Goal: Task Accomplishment & Management: Use online tool/utility

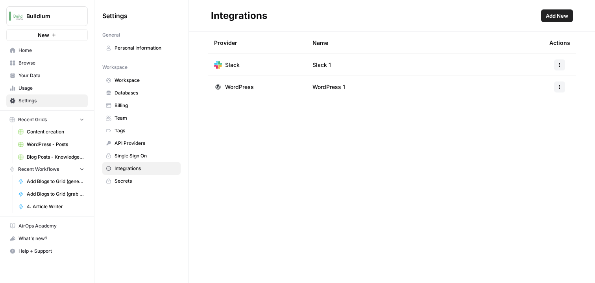
click at [36, 132] on span "Content creation" at bounding box center [55, 131] width 57 height 7
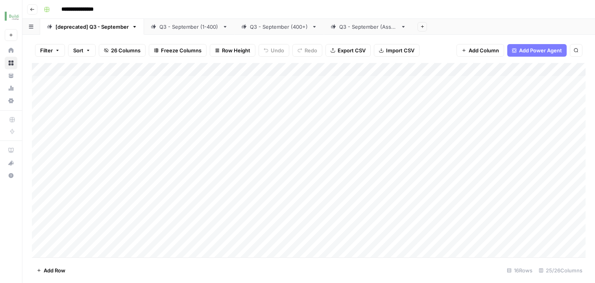
click at [181, 31] on link "Q3 - September (1-400)" at bounding box center [189, 27] width 91 height 16
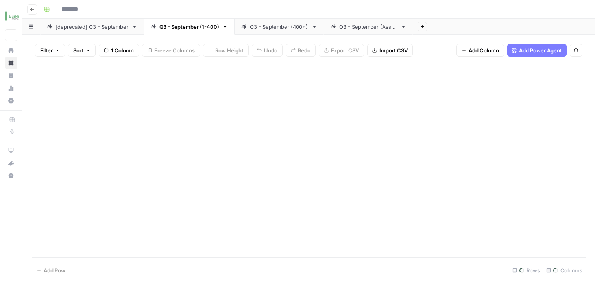
type input "**********"
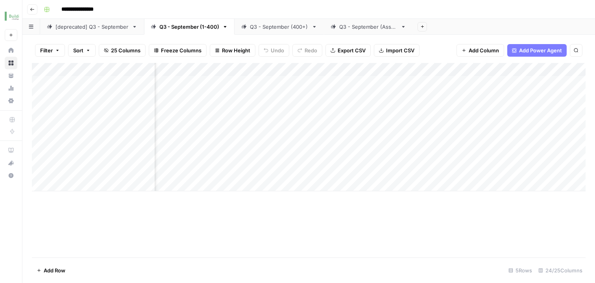
scroll to position [0, 573]
click at [284, 33] on link "Q3 - September (400+)" at bounding box center [279, 27] width 89 height 16
click at [200, 33] on link "Q3 - September (1-400)" at bounding box center [189, 27] width 91 height 16
click at [325, 120] on div "Add Column" at bounding box center [309, 127] width 554 height 128
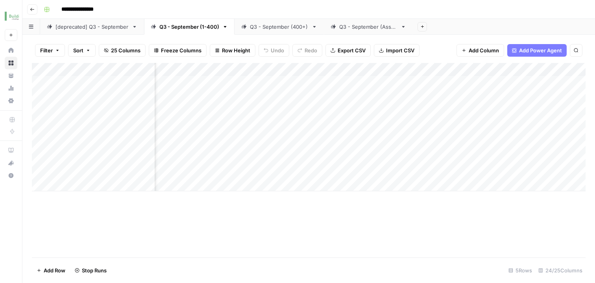
click at [324, 140] on div "Add Column" at bounding box center [309, 127] width 554 height 128
click at [324, 162] on div "Add Column" at bounding box center [309, 127] width 554 height 128
click at [417, 112] on div "Add Column" at bounding box center [309, 127] width 554 height 128
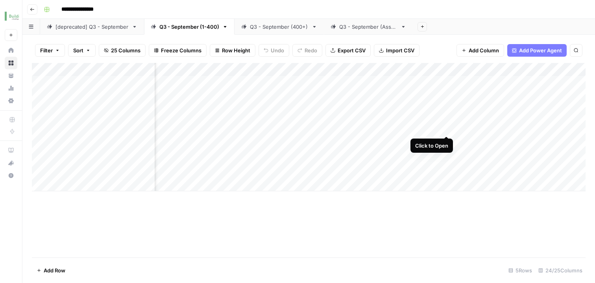
click at [445, 120] on div "Add Column" at bounding box center [309, 127] width 554 height 128
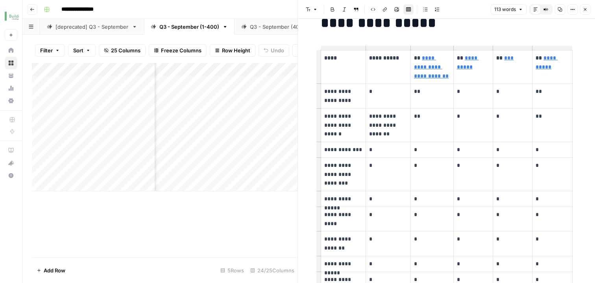
scroll to position [20, 0]
click at [588, 10] on button "Close" at bounding box center [585, 9] width 10 height 10
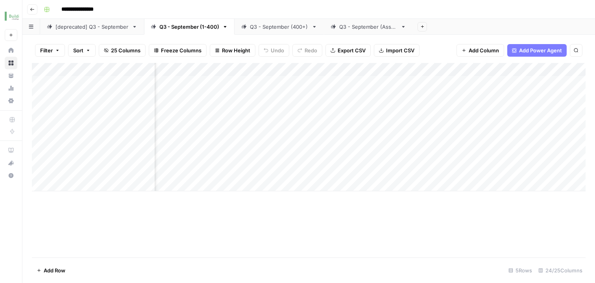
scroll to position [0, 457]
click at [436, 119] on div "Add Column" at bounding box center [309, 127] width 554 height 128
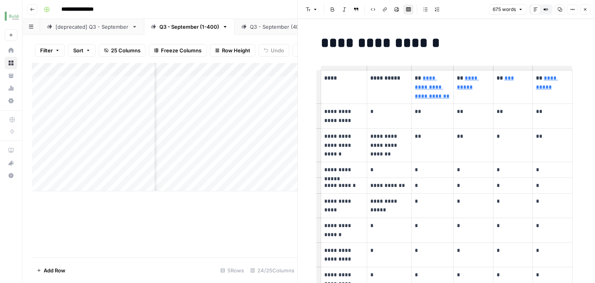
click at [583, 9] on icon "button" at bounding box center [585, 9] width 5 height 5
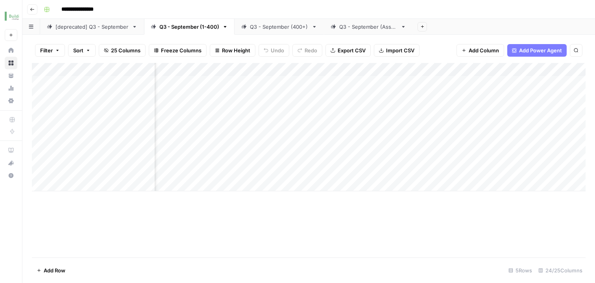
scroll to position [0, 746]
click at [348, 30] on div "Q3 - September (Assn.)" at bounding box center [368, 27] width 58 height 8
click at [277, 25] on div "Q3 - September (400+)" at bounding box center [279, 27] width 59 height 8
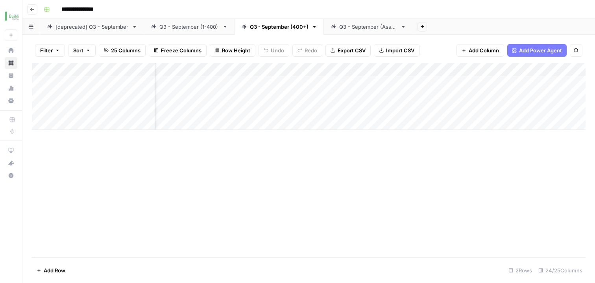
click at [172, 35] on div "Filter Sort 25 Columns Freeze Columns Row Height Undo Redo Export CSV Import CS…" at bounding box center [308, 159] width 573 height 248
click at [173, 28] on div "Q3 - September (1-400)" at bounding box center [189, 27] width 60 height 8
click at [274, 100] on div "Add Column" at bounding box center [309, 127] width 554 height 128
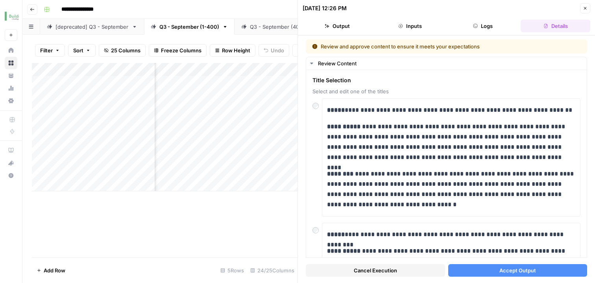
click at [229, 217] on div "Add Column" at bounding box center [165, 160] width 266 height 194
click at [583, 8] on icon "button" at bounding box center [585, 8] width 5 height 5
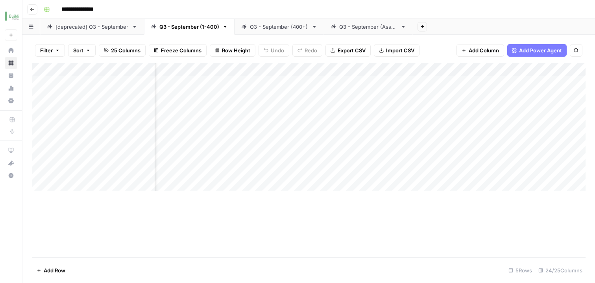
click at [245, 118] on div "Add Column" at bounding box center [309, 127] width 554 height 128
